Goal: Task Accomplishment & Management: Complete application form

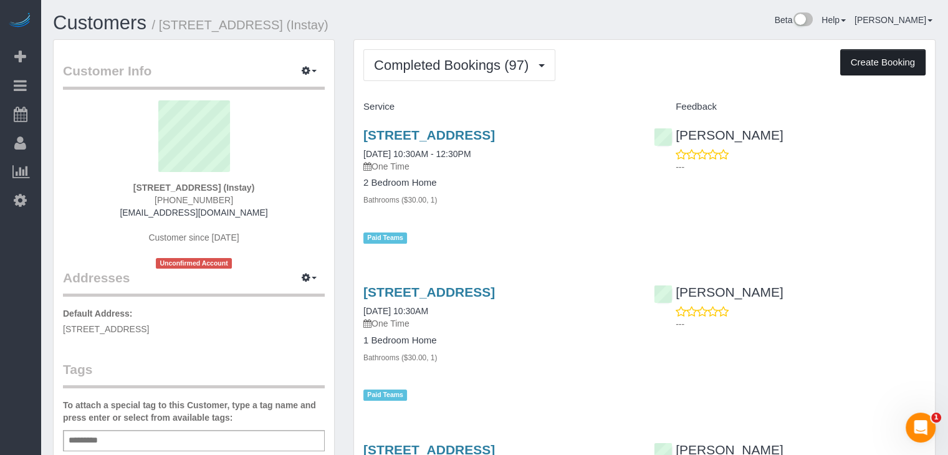
click at [860, 66] on button "Create Booking" at bounding box center [882, 62] width 85 height 26
select select "IA"
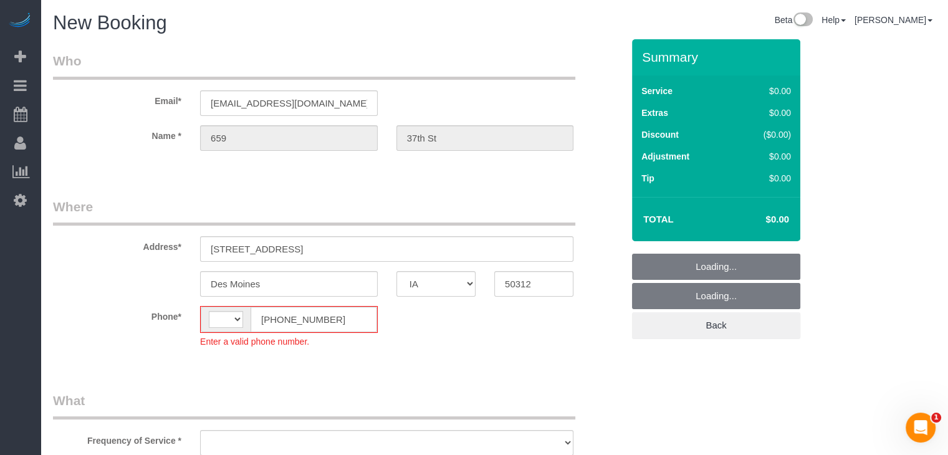
select select "string:[GEOGRAPHIC_DATA]"
select select "object:1754"
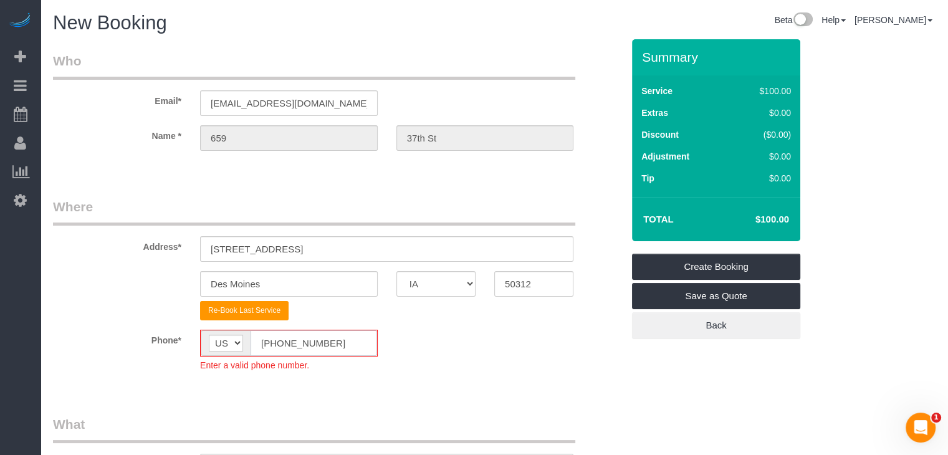
click at [276, 342] on input "[PHONE_NUMBER]" at bounding box center [313, 343] width 126 height 26
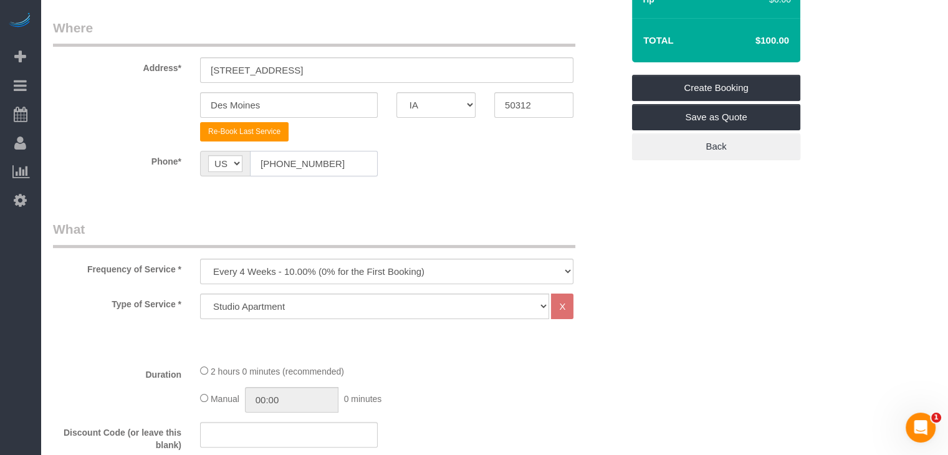
scroll to position [257, 0]
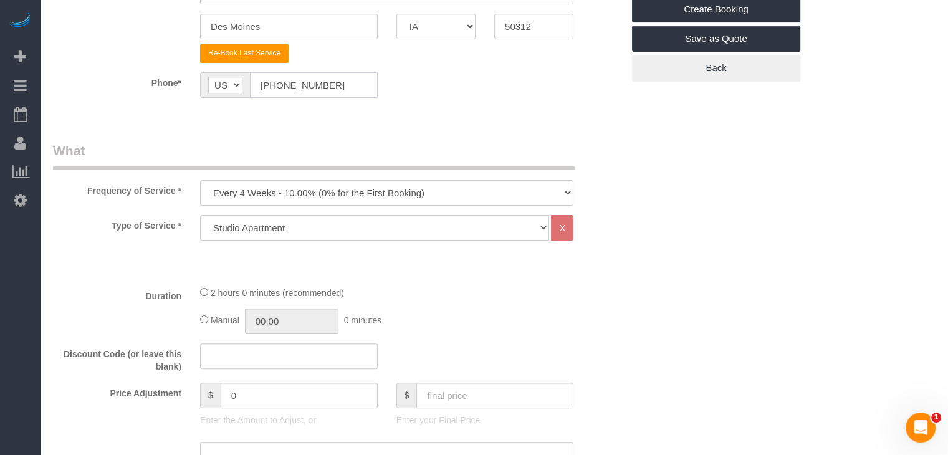
type input "[PHONE_NUMBER]"
click at [338, 192] on select "Every 6 Weeks (0% for the First Booking) One Time Every 8 Weeks (0% for the Fir…" at bounding box center [386, 193] width 373 height 26
select select "object:1756"
click at [200, 180] on select "Every 6 Weeks (0% for the First Booking) One Time Every 8 Weeks (0% for the Fir…" at bounding box center [386, 193] width 373 height 26
drag, startPoint x: 359, startPoint y: 230, endPoint x: 361, endPoint y: 236, distance: 6.5
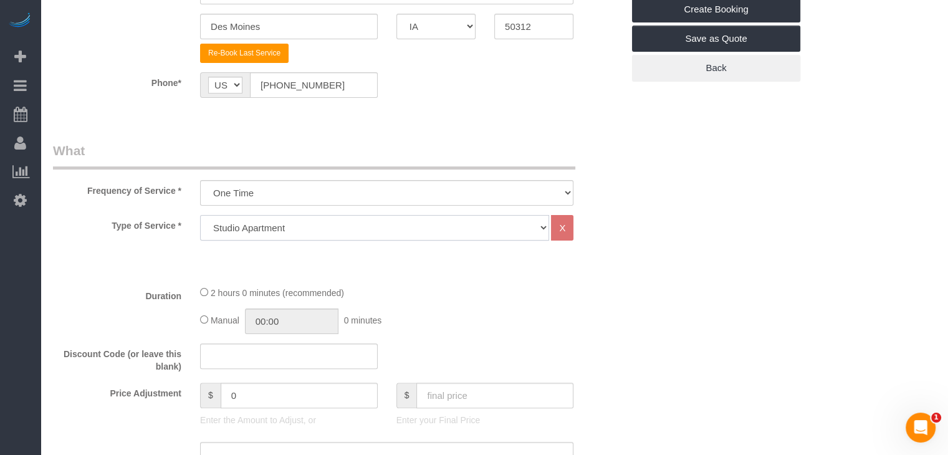
click at [358, 230] on select "Studio Apartment 1 Bedroom Home 2 Bedroom Home 3 Bedroom Home 4 Bedroom Home 5 …" at bounding box center [374, 228] width 349 height 26
select select "25"
click at [200, 215] on select "Studio Apartment 1 Bedroom Home 2 Bedroom Home 3 Bedroom Home 4 Bedroom Home 5 …" at bounding box center [374, 228] width 349 height 26
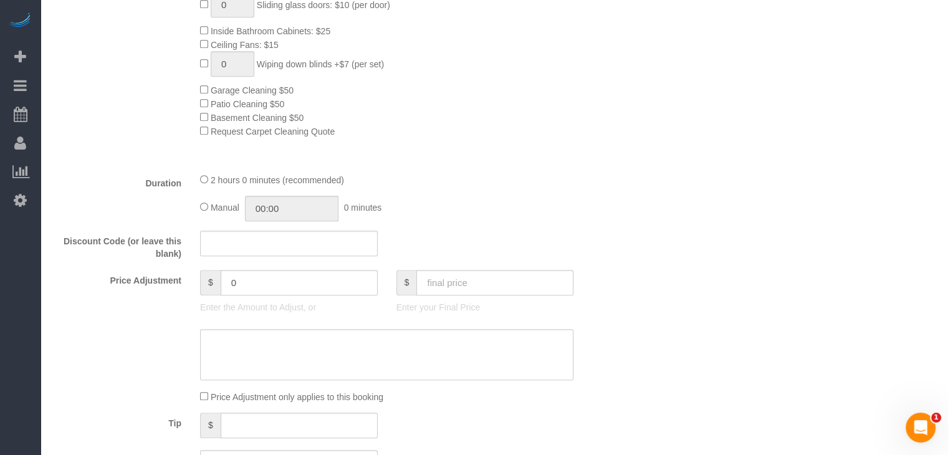
scroll to position [759, 0]
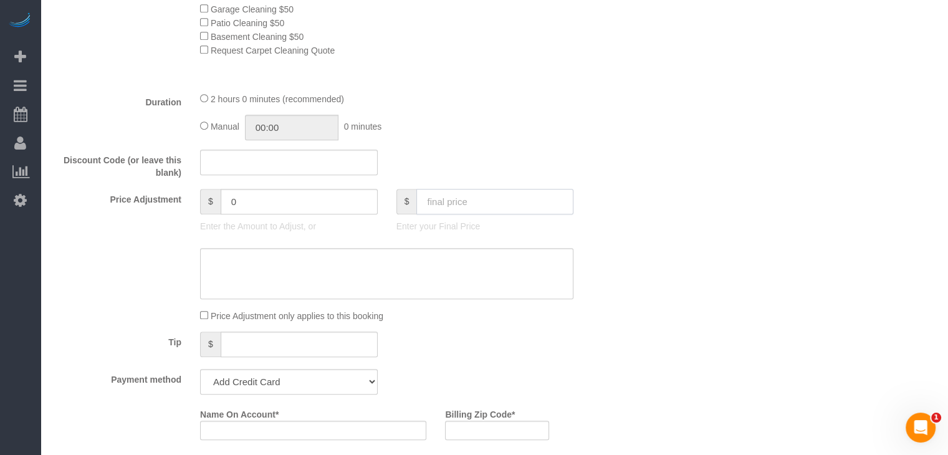
click at [452, 200] on input "text" at bounding box center [494, 202] width 157 height 26
type input "0"
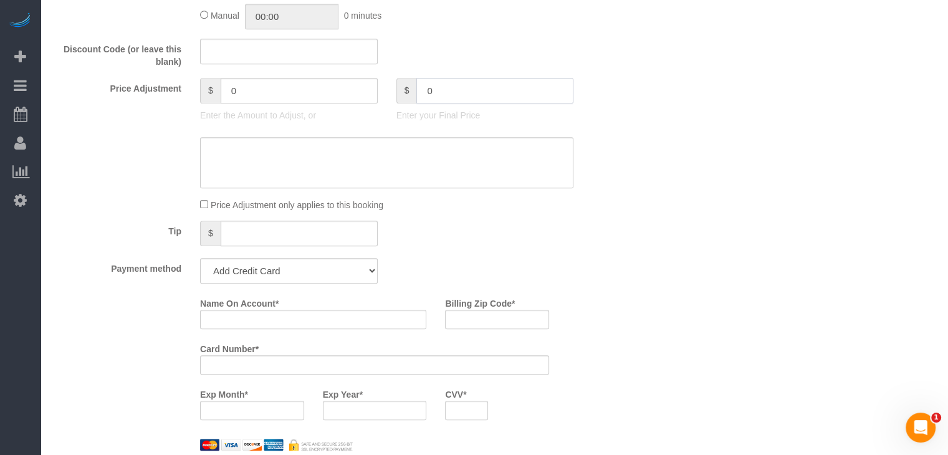
type input "-139"
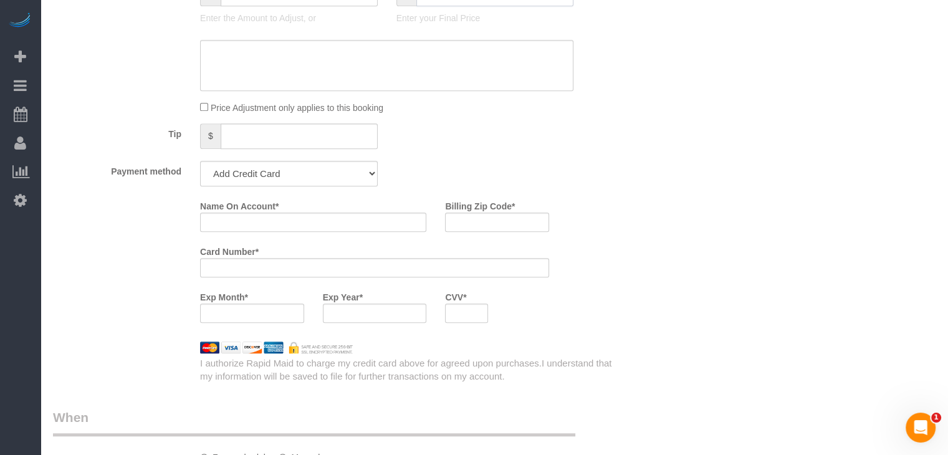
scroll to position [977, 0]
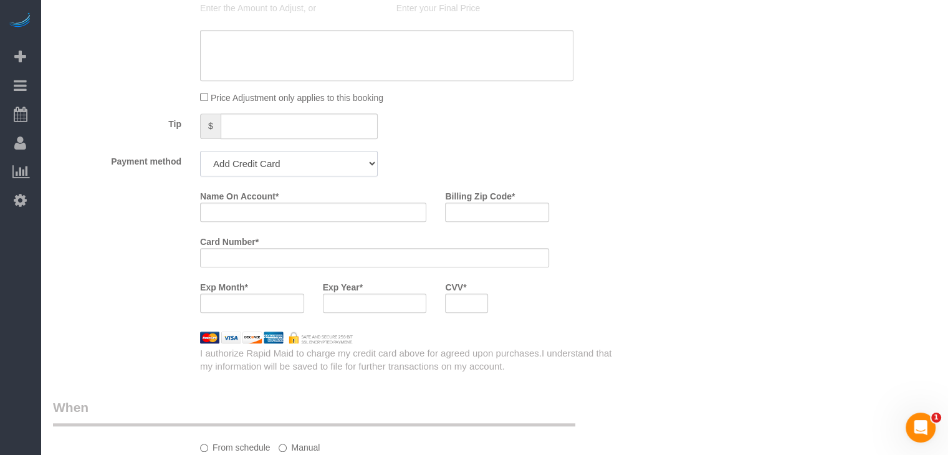
click at [338, 168] on select "Add Credit Card Cash Check Paypal" at bounding box center [289, 164] width 178 height 26
select select "string:check"
click at [200, 155] on select "Add Credit Card Cash Check Paypal" at bounding box center [289, 164] width 178 height 26
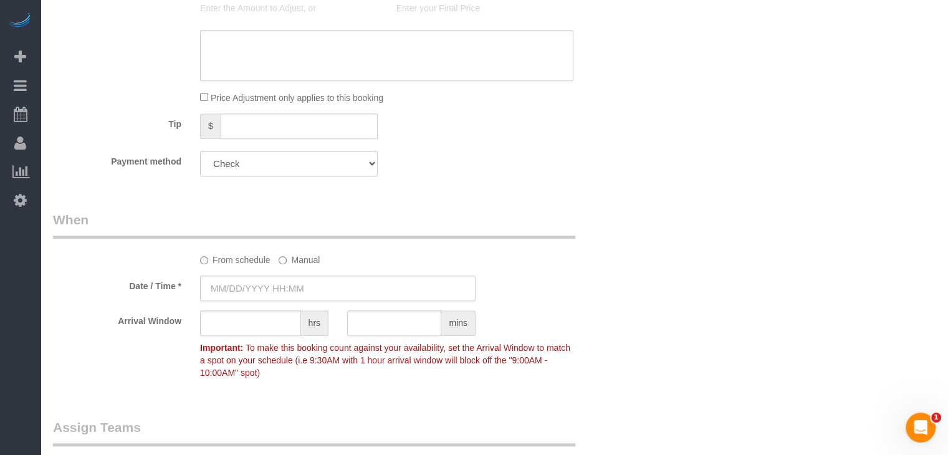
click at [274, 285] on input "text" at bounding box center [337, 288] width 275 height 26
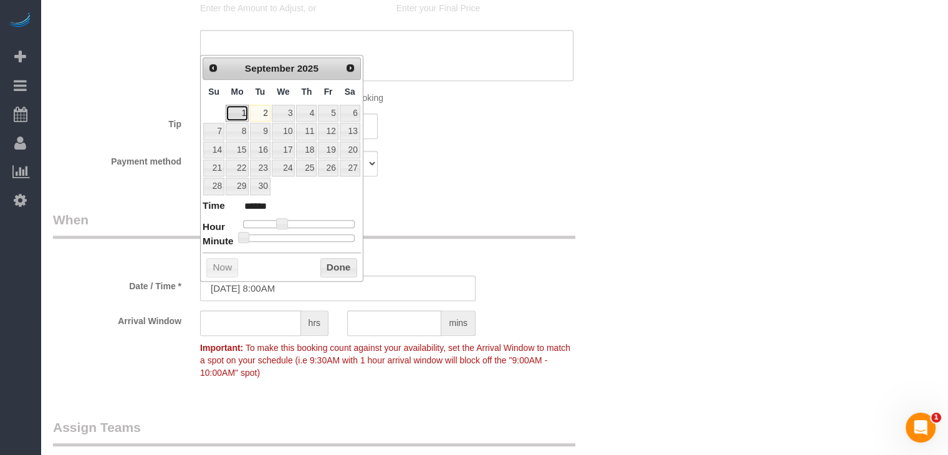
click at [233, 113] on link "1" at bounding box center [237, 113] width 23 height 17
type input "[DATE] 9:00AM"
type input "******"
type input "[DATE] 10:00AM"
type input "*******"
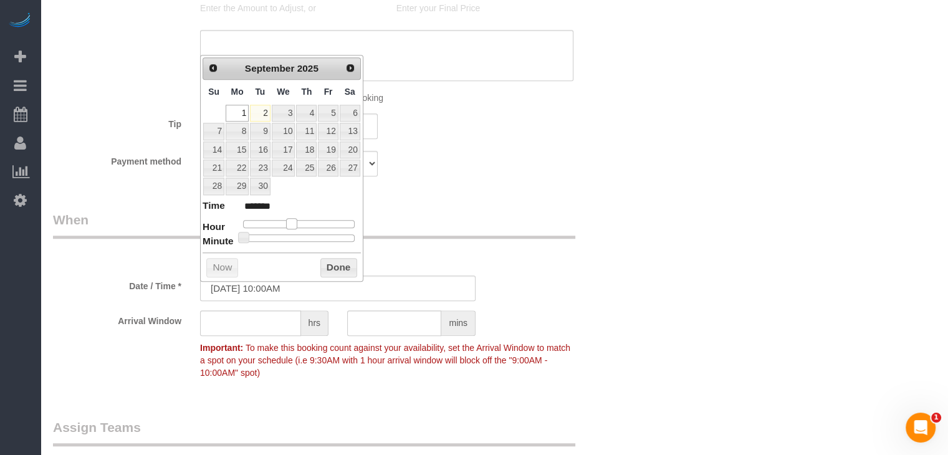
drag, startPoint x: 284, startPoint y: 222, endPoint x: 296, endPoint y: 224, distance: 12.0
click at [296, 224] on span at bounding box center [291, 223] width 11 height 11
type input "[DATE] 10:05AM"
type input "*******"
type input "[DATE] 10:10AM"
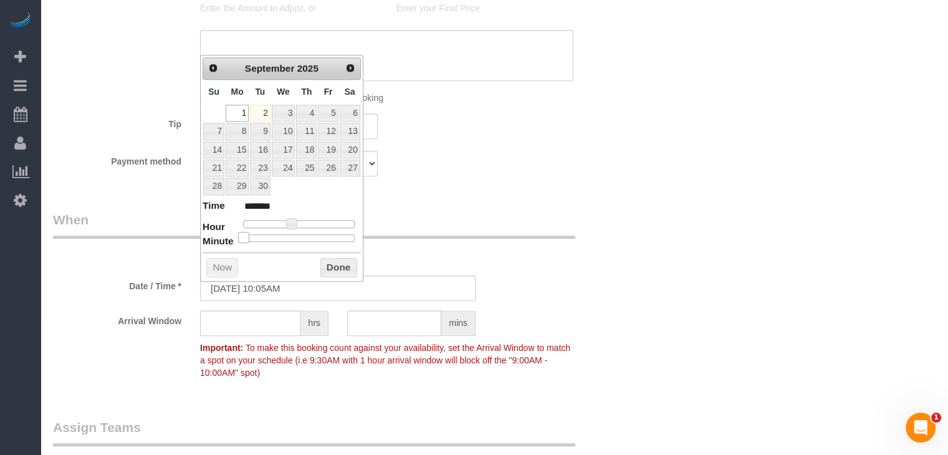
type input "*******"
type input "[DATE] 10:20AM"
type input "*******"
type input "[DATE] 10:25AM"
type input "*******"
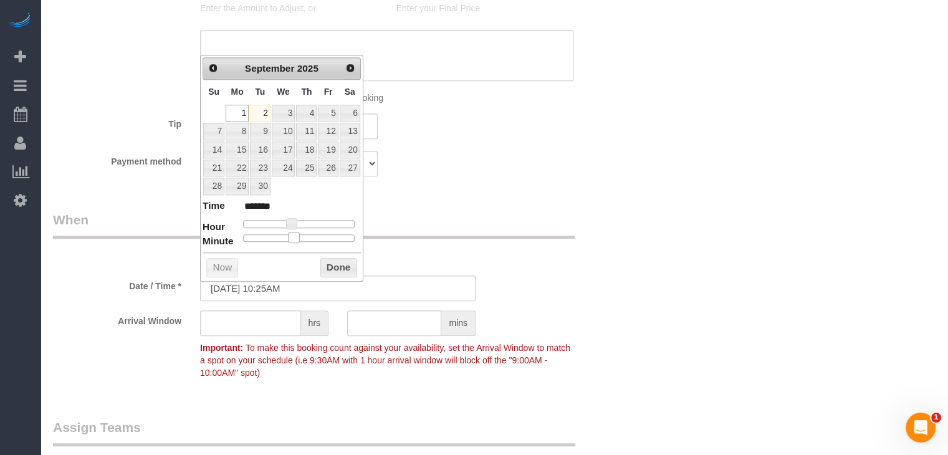
type input "[DATE] 10:30AM"
type input "*******"
drag, startPoint x: 245, startPoint y: 237, endPoint x: 307, endPoint y: 241, distance: 61.8
click at [307, 241] on span at bounding box center [303, 237] width 11 height 11
click at [339, 270] on button "Done" at bounding box center [338, 268] width 37 height 20
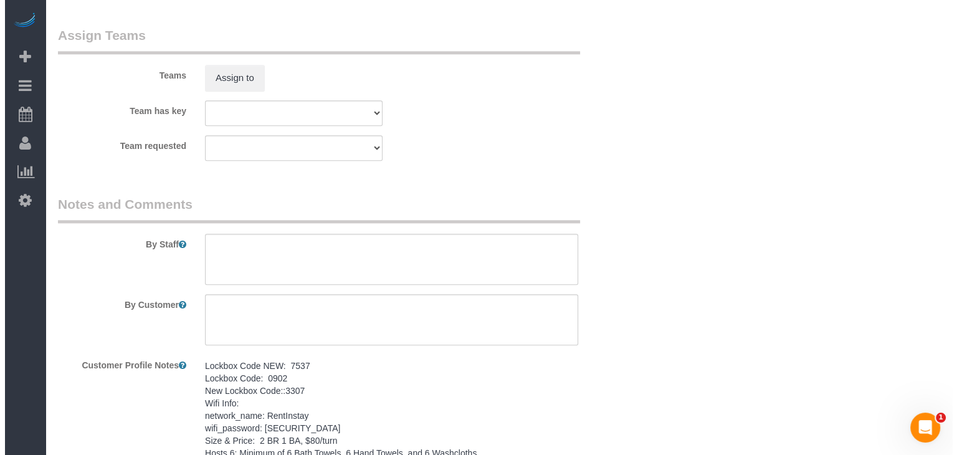
scroll to position [1367, 0]
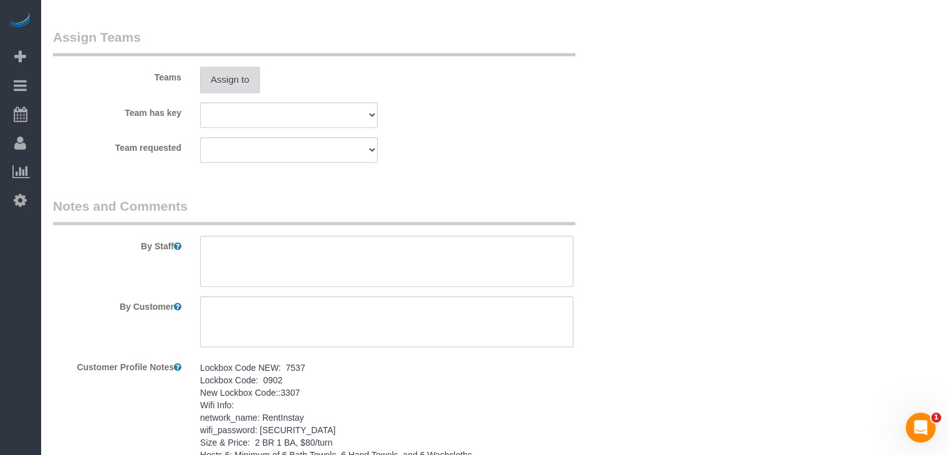
click at [242, 90] on button "Assign to" at bounding box center [230, 80] width 60 height 26
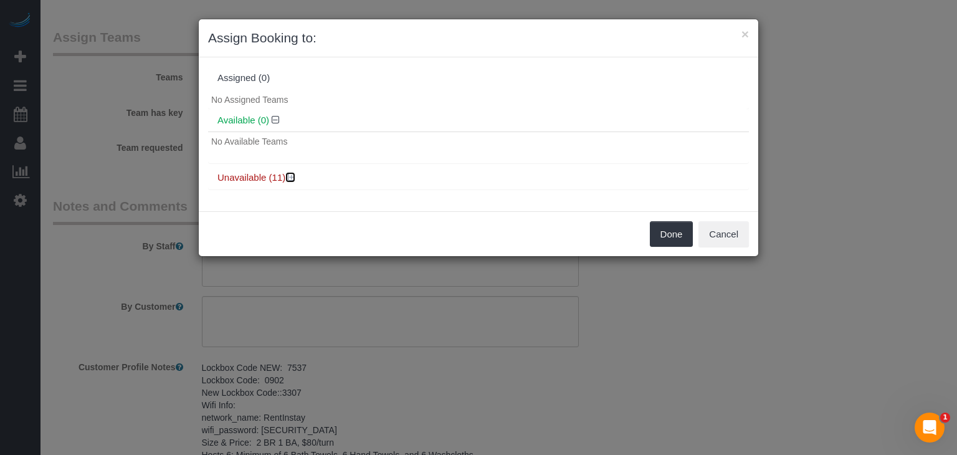
click at [290, 177] on icon at bounding box center [291, 177] width 7 height 9
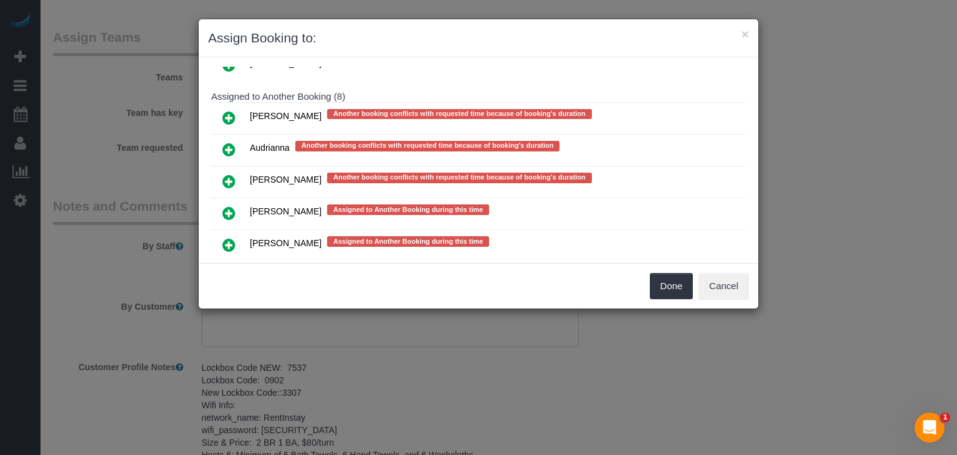
scroll to position [219, 0]
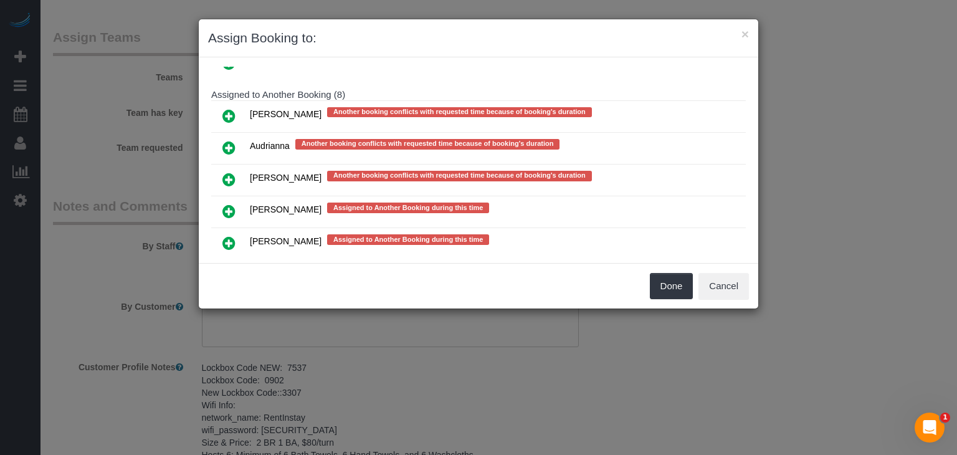
click at [234, 236] on icon at bounding box center [228, 243] width 13 height 15
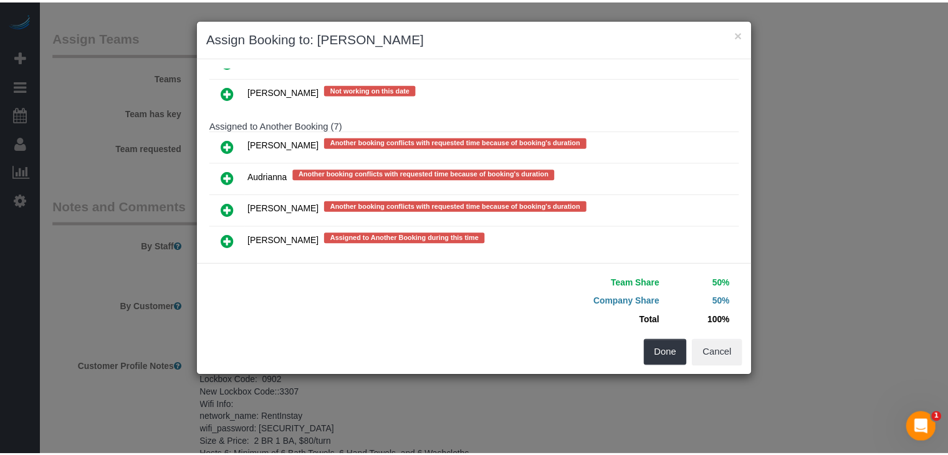
scroll to position [248, 0]
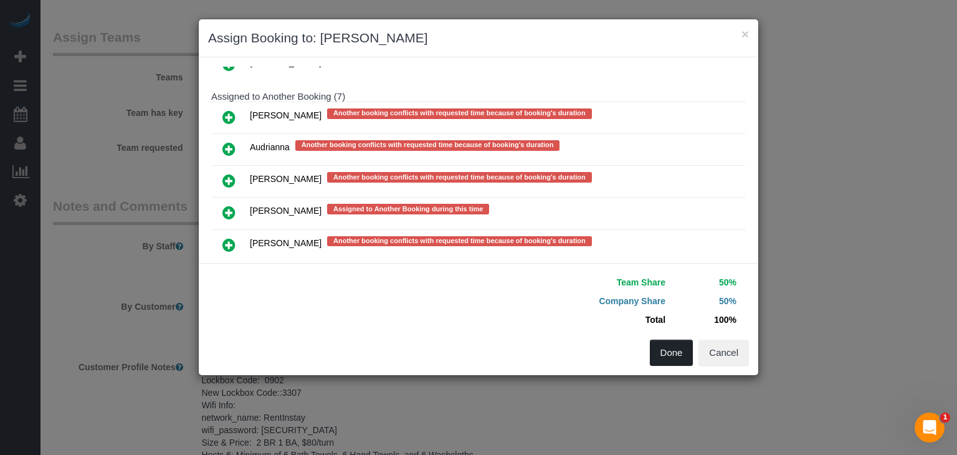
click at [665, 355] on button "Done" at bounding box center [672, 353] width 44 height 26
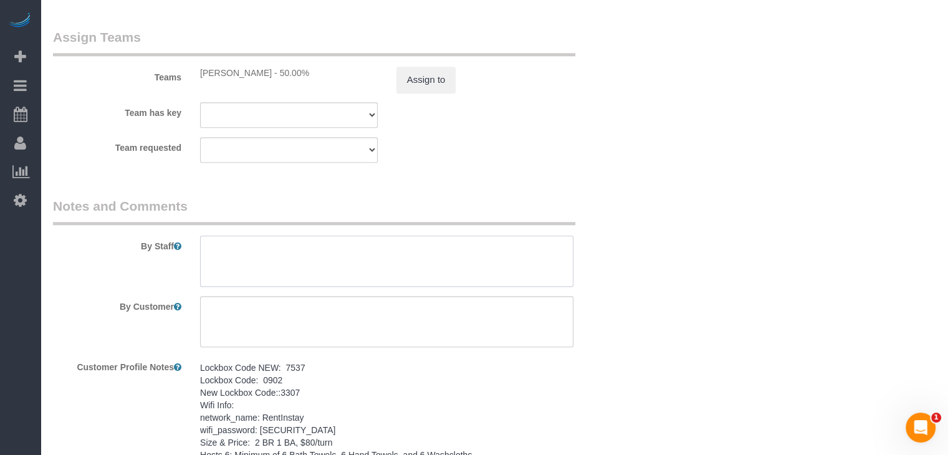
click at [388, 260] on textarea at bounding box center [386, 261] width 373 height 51
paste textarea "Dishwasher it’s not anchored down, so it tips forward. Seems like a safety conc…"
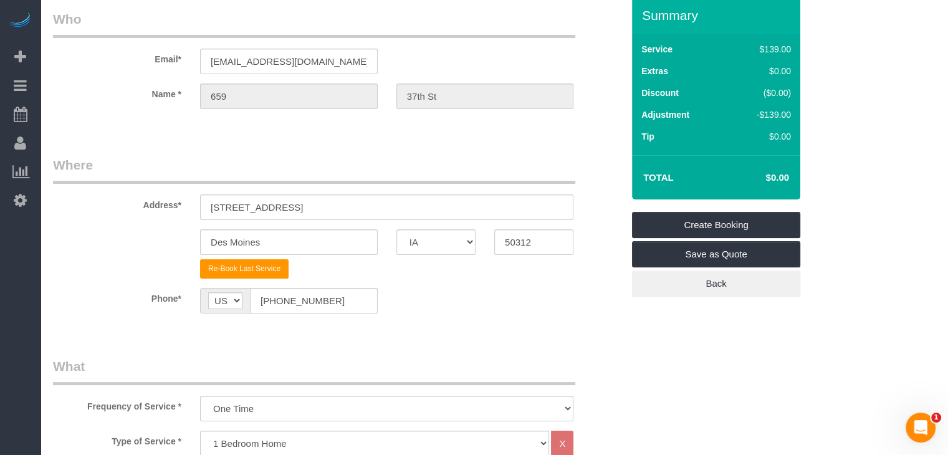
scroll to position [46, 0]
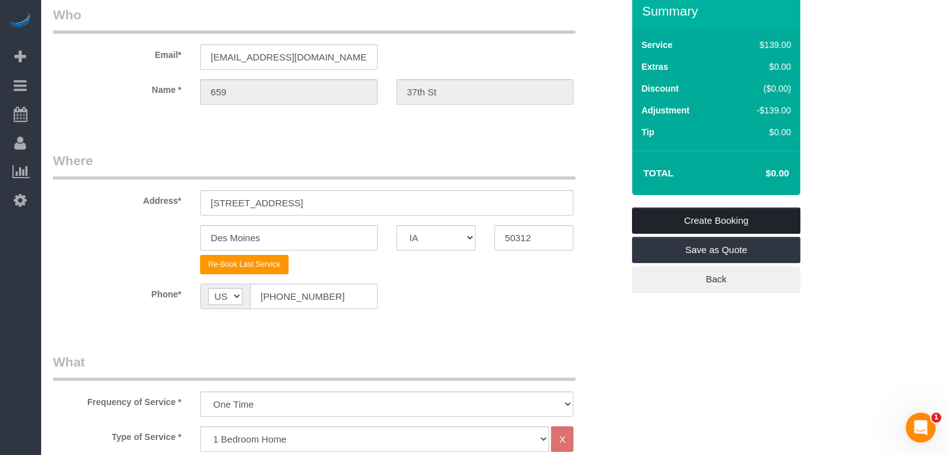
type textarea "MAINTENANCE Dishwasher it’s not anchored down, so it tips forward. Seems like a…"
click at [780, 219] on link "Create Booking" at bounding box center [716, 220] width 168 height 26
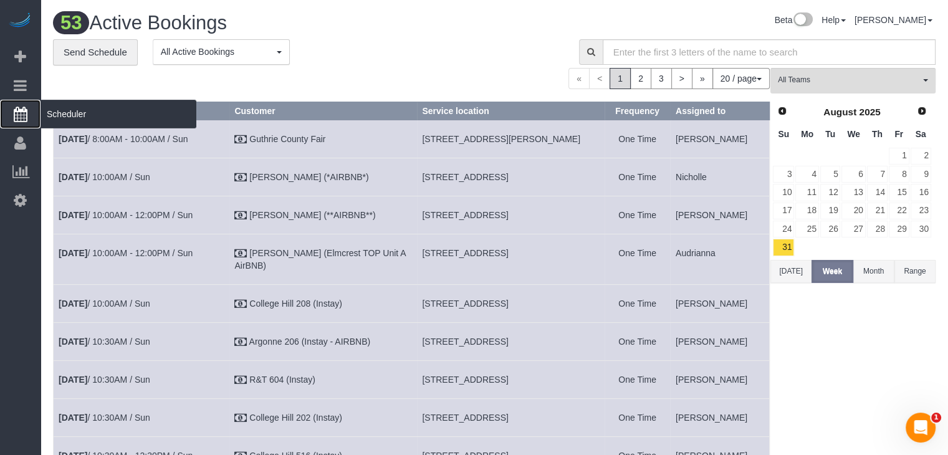
click at [9, 117] on link "Scheduler" at bounding box center [20, 114] width 40 height 29
